Goal: Transaction & Acquisition: Obtain resource

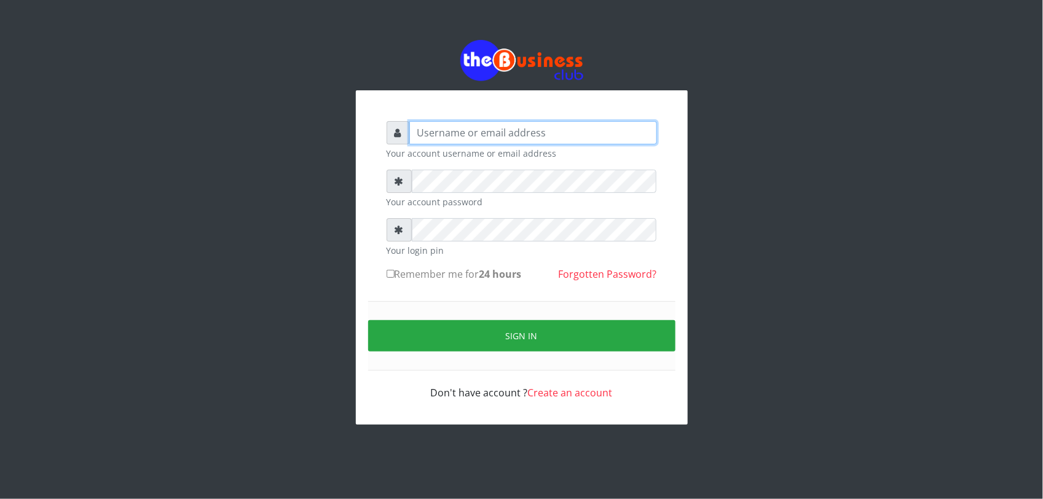
type input "graciouscybercafe@gmail.com"
click at [391, 274] on input "Remember me for 24 hours" at bounding box center [390, 274] width 8 height 8
checkbox input "true"
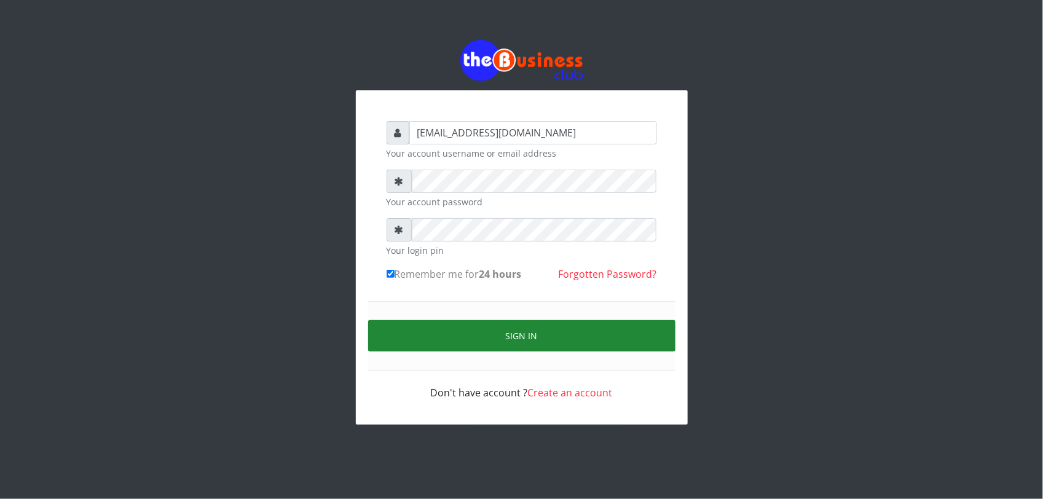
click at [437, 335] on button "Sign in" at bounding box center [521, 335] width 307 height 31
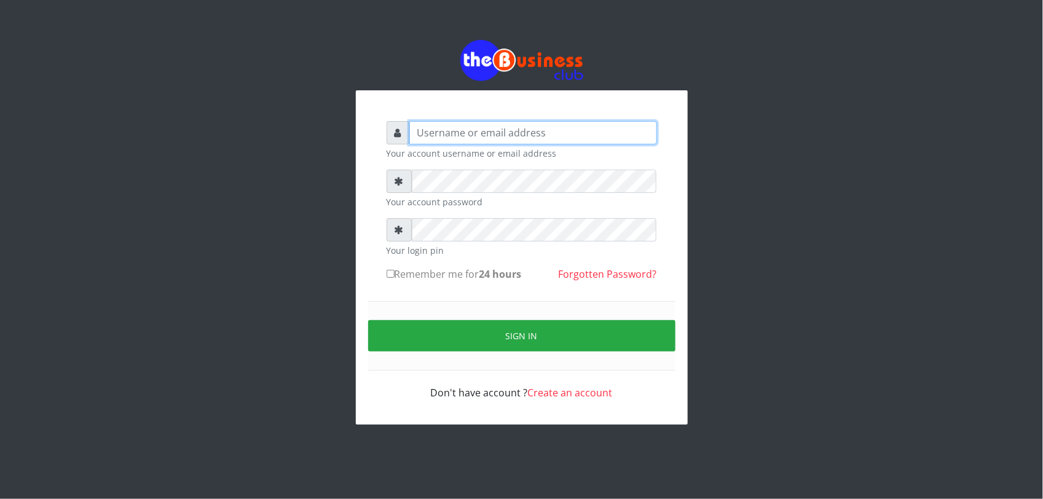
type input "[EMAIL_ADDRESS][DOMAIN_NAME]"
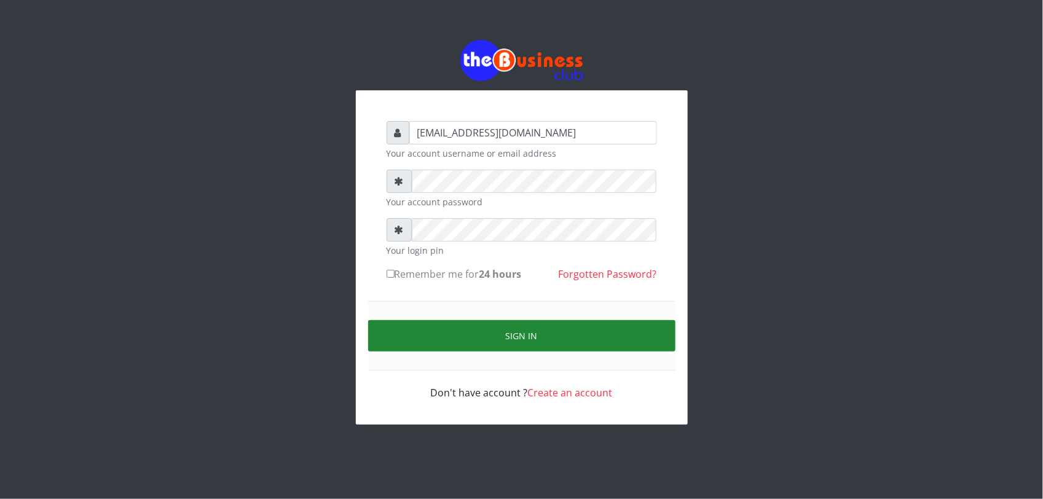
click at [440, 329] on button "Sign in" at bounding box center [521, 335] width 307 height 31
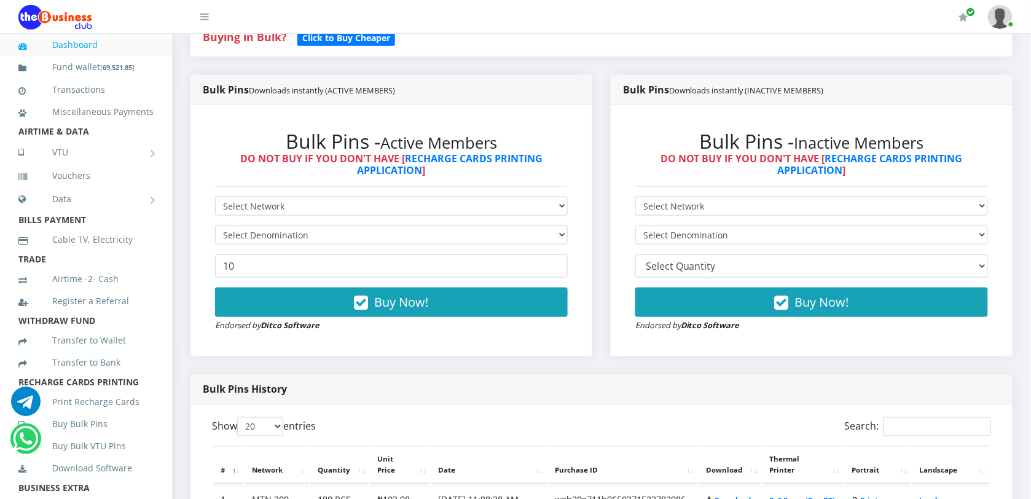
scroll to position [378, 0]
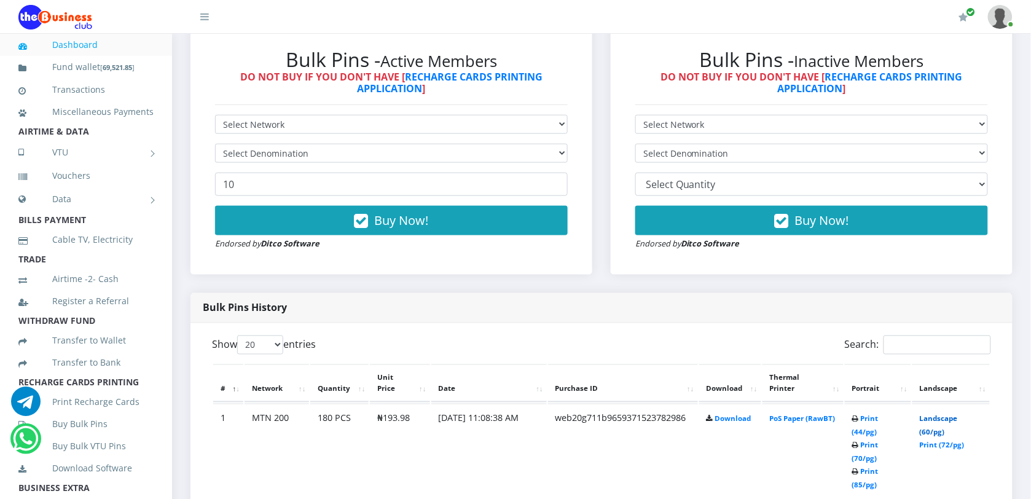
click at [940, 416] on link "Landscape (60/pg)" at bounding box center [939, 425] width 38 height 23
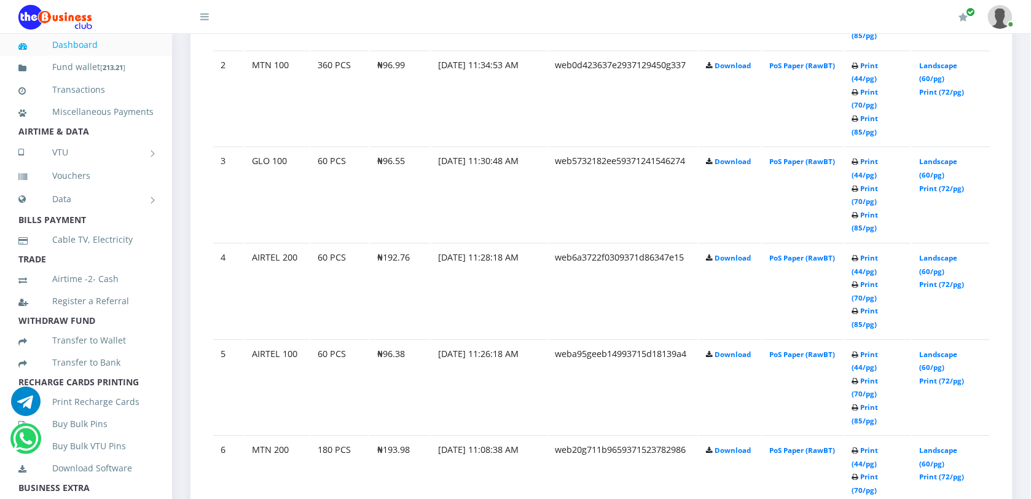
scroll to position [839, 0]
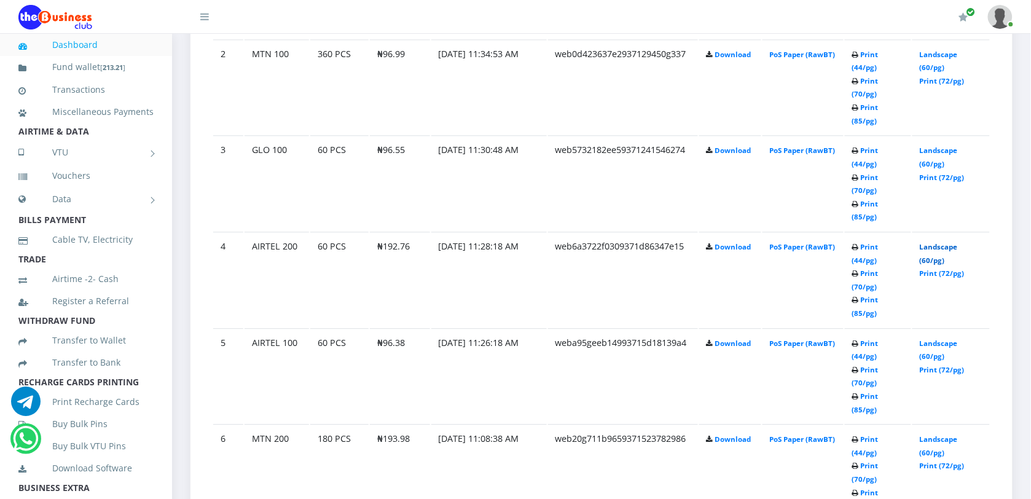
click at [940, 242] on link "Landscape (60/pg)" at bounding box center [939, 253] width 38 height 23
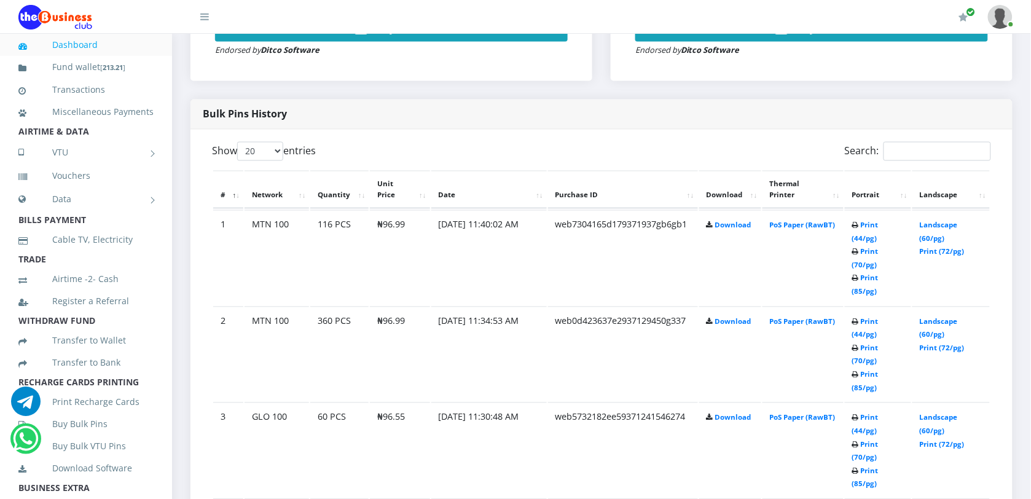
scroll to position [587, 0]
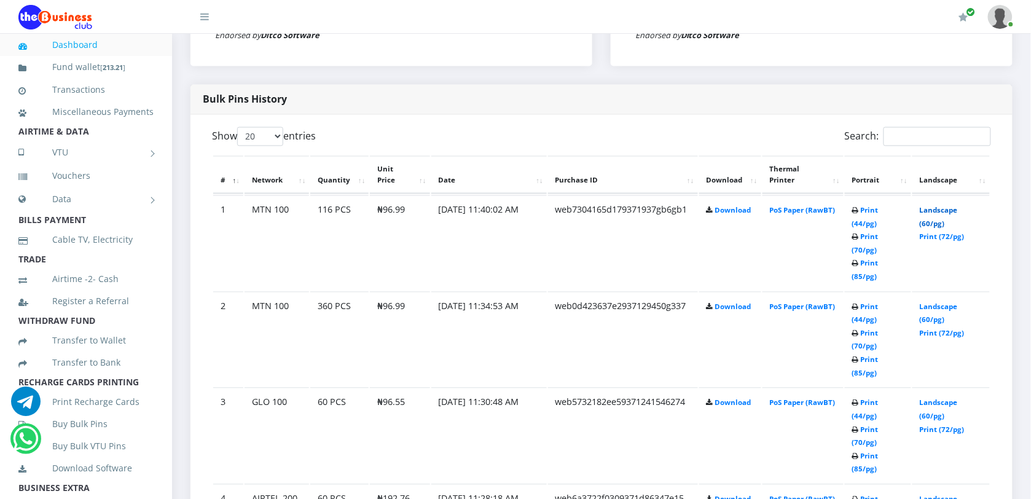
click at [934, 212] on link "Landscape (60/pg)" at bounding box center [939, 217] width 38 height 23
click at [941, 302] on link "Landscape (60/pg)" at bounding box center [939, 313] width 38 height 23
click at [939, 398] on link "Landscape (60/pg)" at bounding box center [939, 409] width 38 height 23
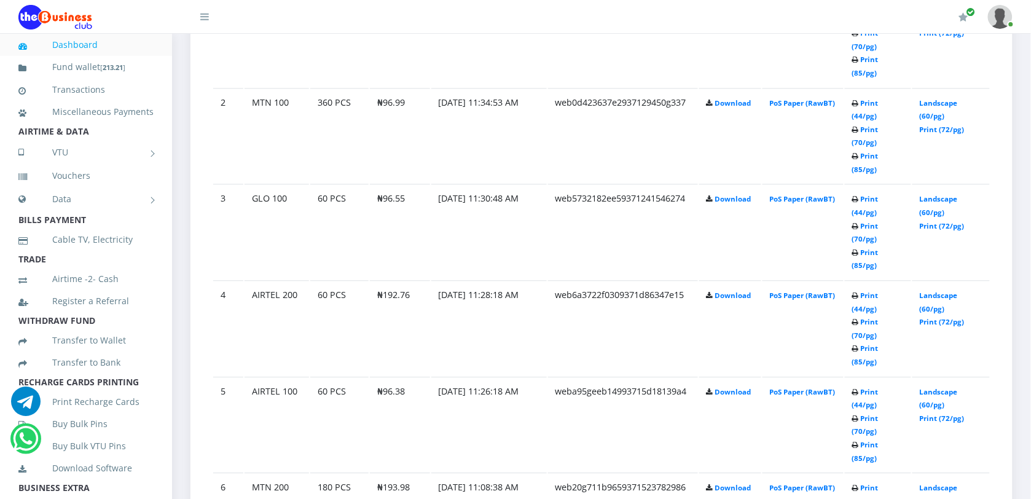
scroll to position [817, 0]
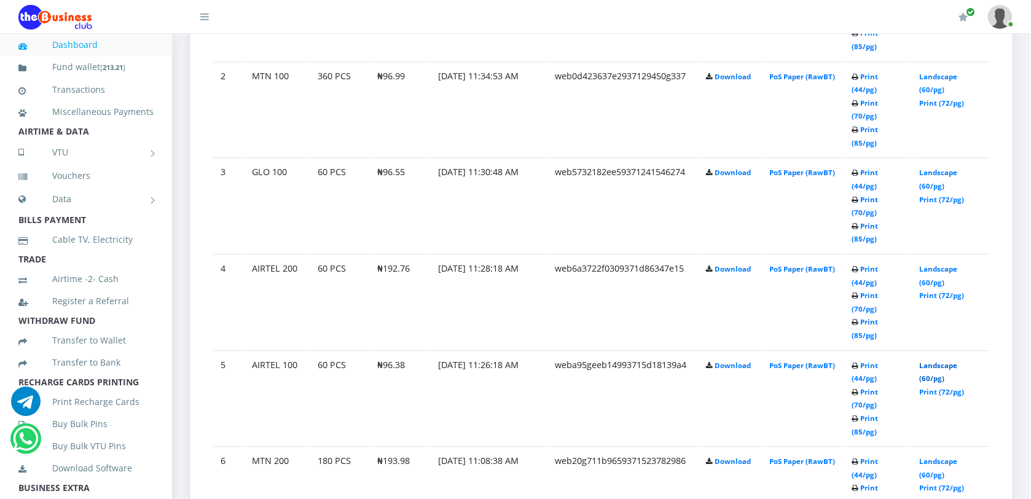
click at [939, 361] on link "Landscape (60/pg)" at bounding box center [939, 372] width 38 height 23
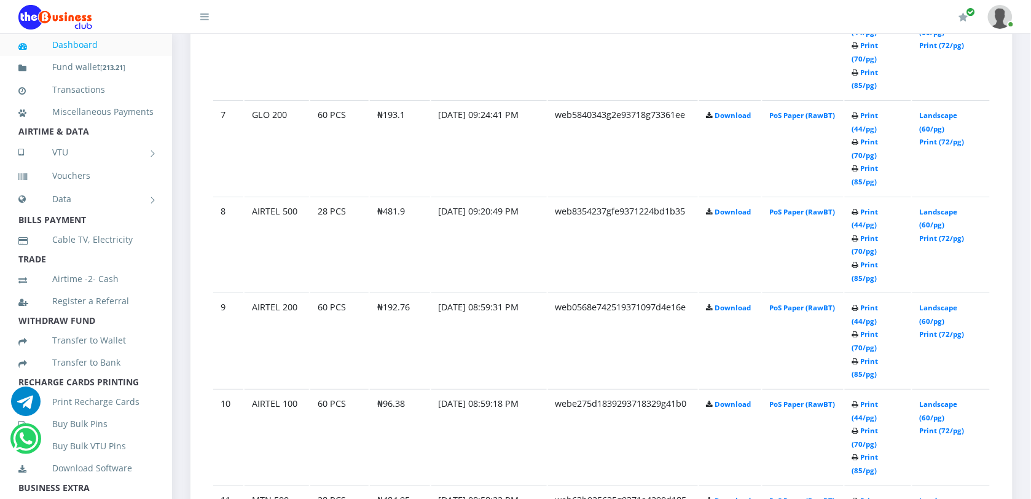
scroll to position [1287, 0]
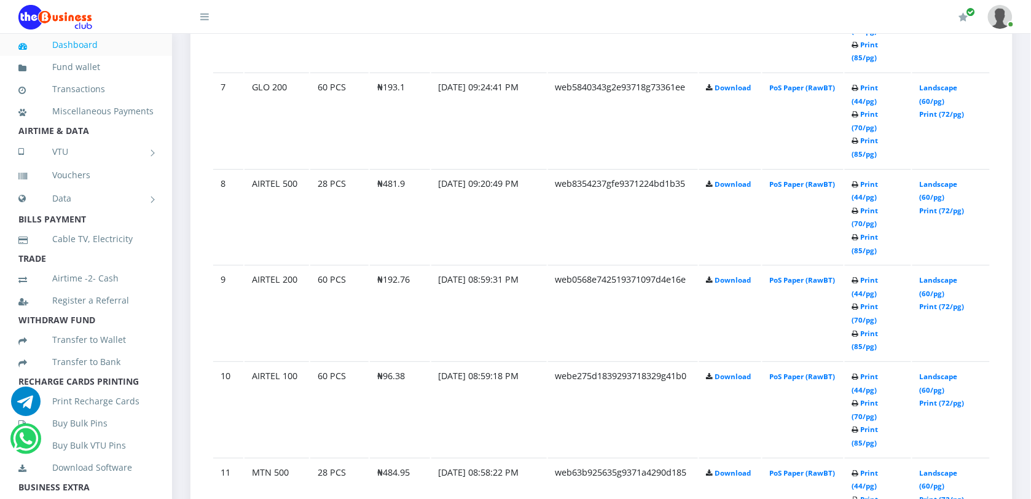
drag, startPoint x: 722, startPoint y: 87, endPoint x: 720, endPoint y: 99, distance: 11.9
